Goal: Navigation & Orientation: Find specific page/section

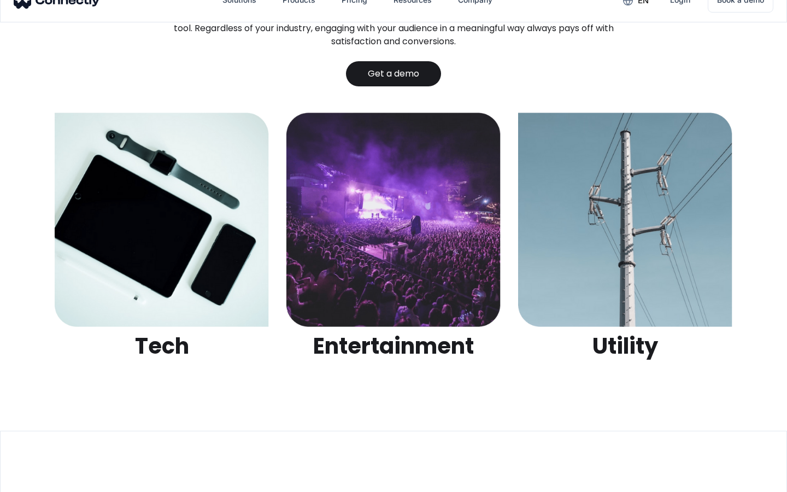
scroll to position [3447, 0]
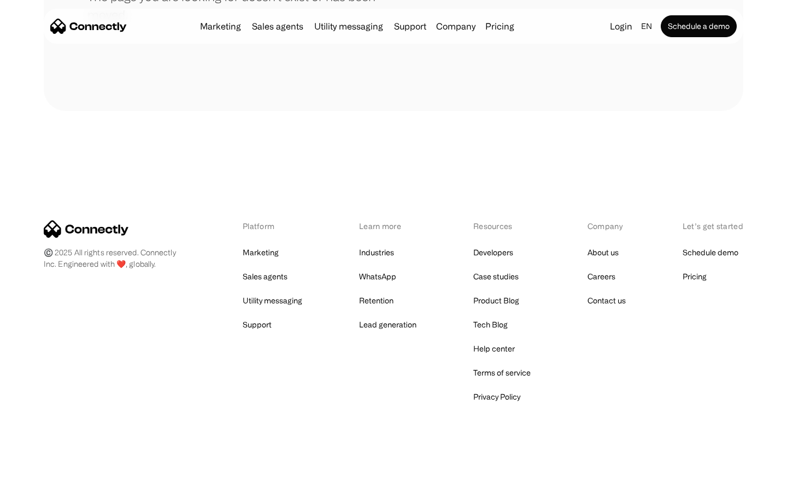
scroll to position [199, 0]
